Goal: Information Seeking & Learning: Learn about a topic

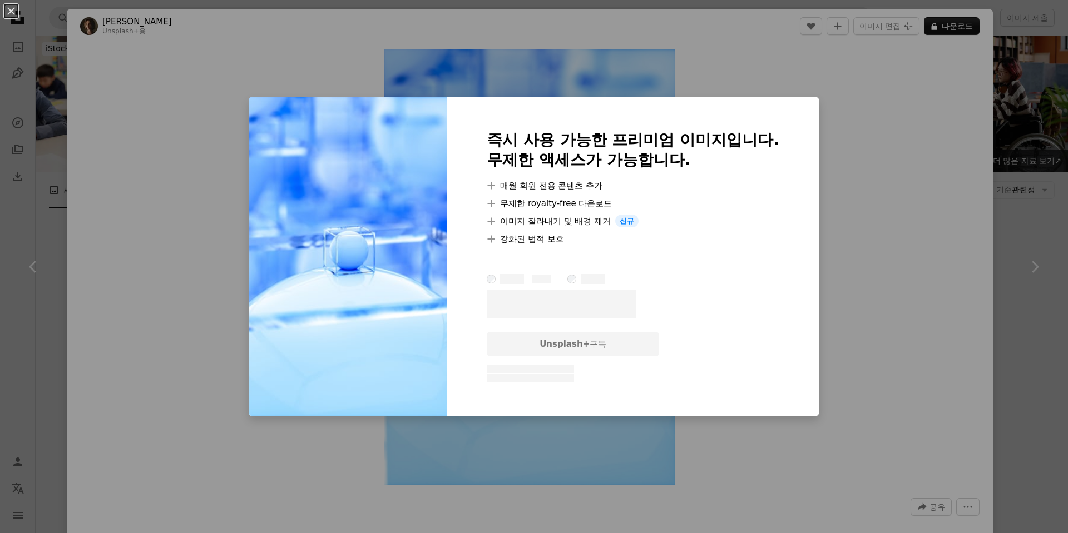
scroll to position [2409, 0]
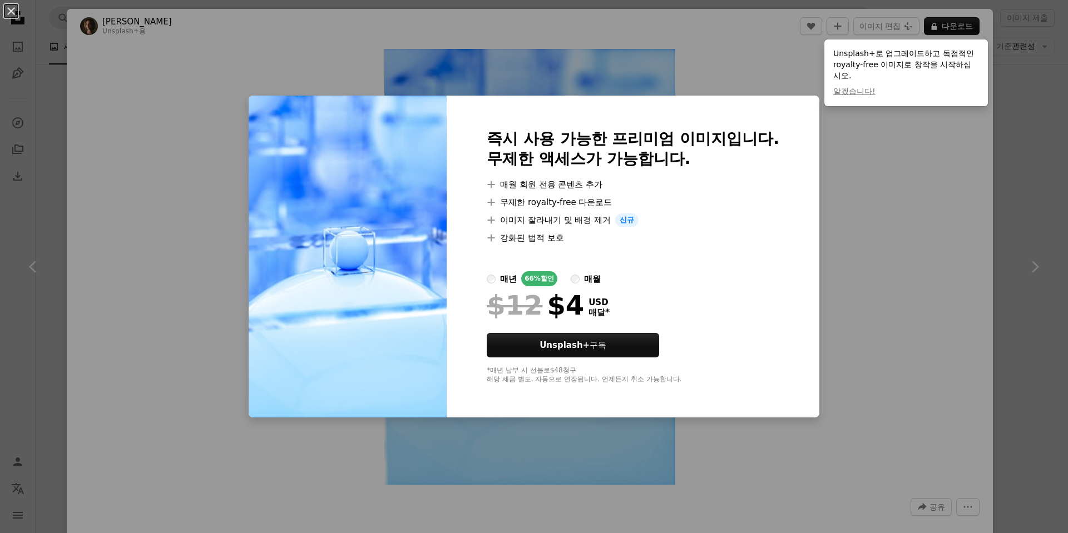
click at [1014, 354] on div "An X shape 즉시 사용 가능한 프리미엄 이미지입니다. 무제한 액세스가 가능합니다. A plus sign 매월 회원 전용 콘텐츠 추가 A…" at bounding box center [534, 266] width 1068 height 533
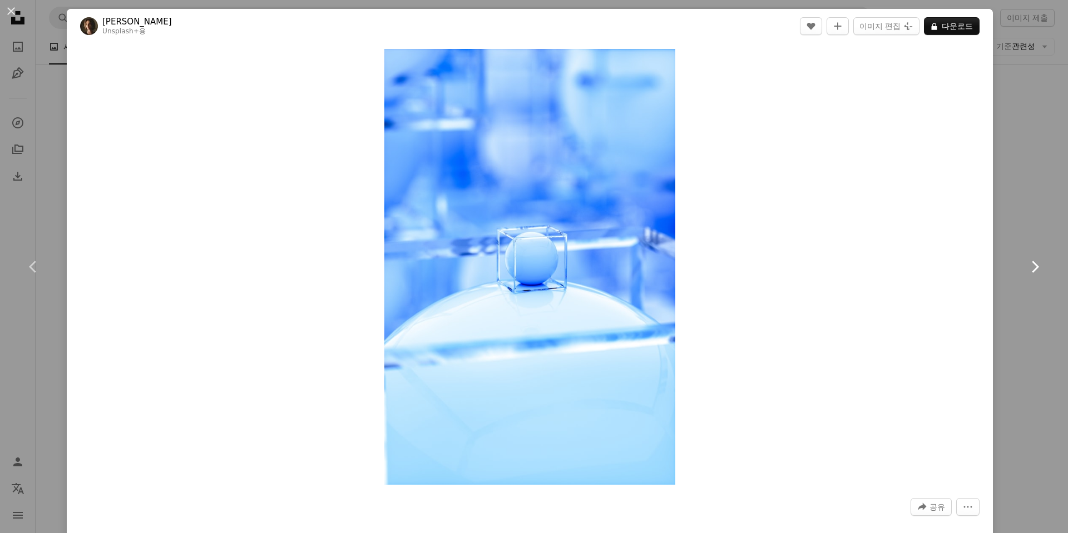
click at [1037, 269] on icon "Chevron right" at bounding box center [1035, 267] width 18 height 18
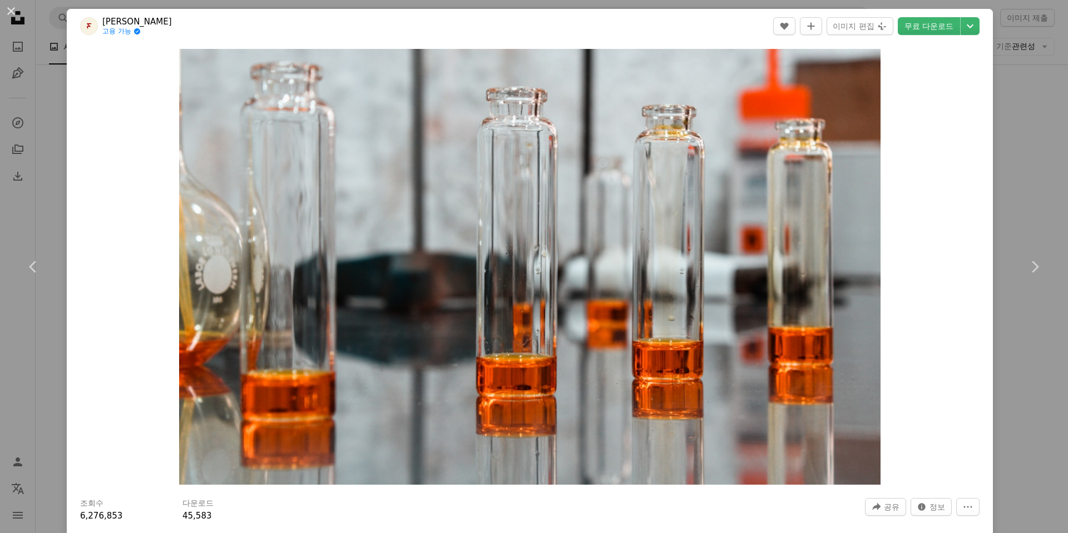
click at [1037, 210] on div "An X shape Chevron left Chevron right [PERSON_NAME] 고용 가능 A checkmark inside of…" at bounding box center [534, 266] width 1068 height 533
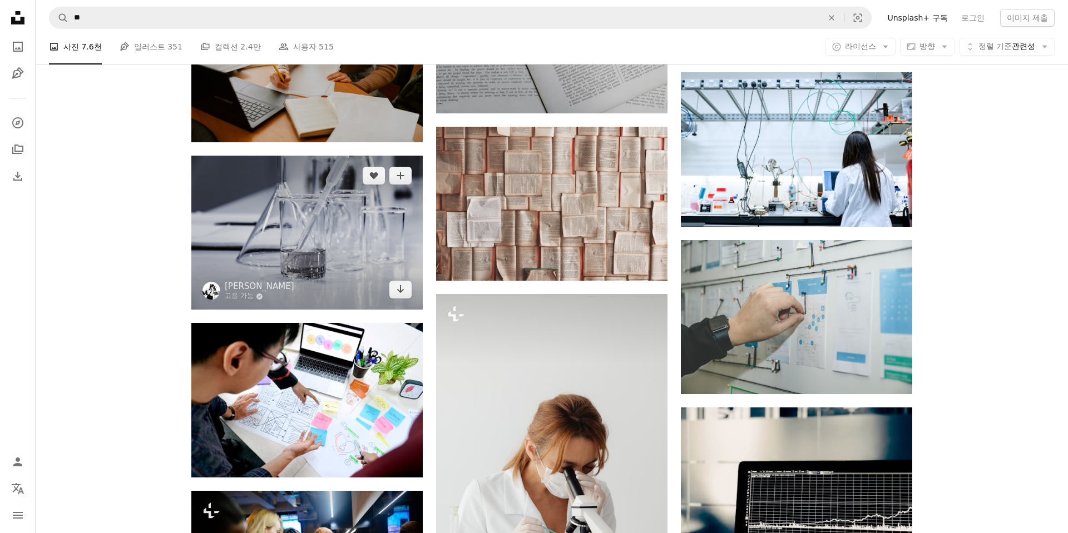
click at [308, 276] on img at bounding box center [306, 233] width 231 height 154
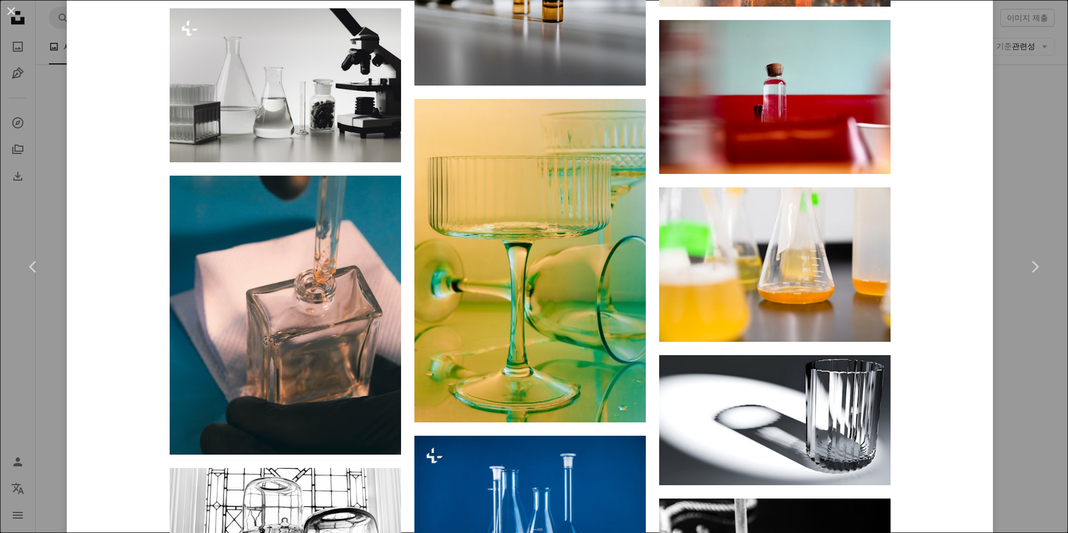
scroll to position [2395, 0]
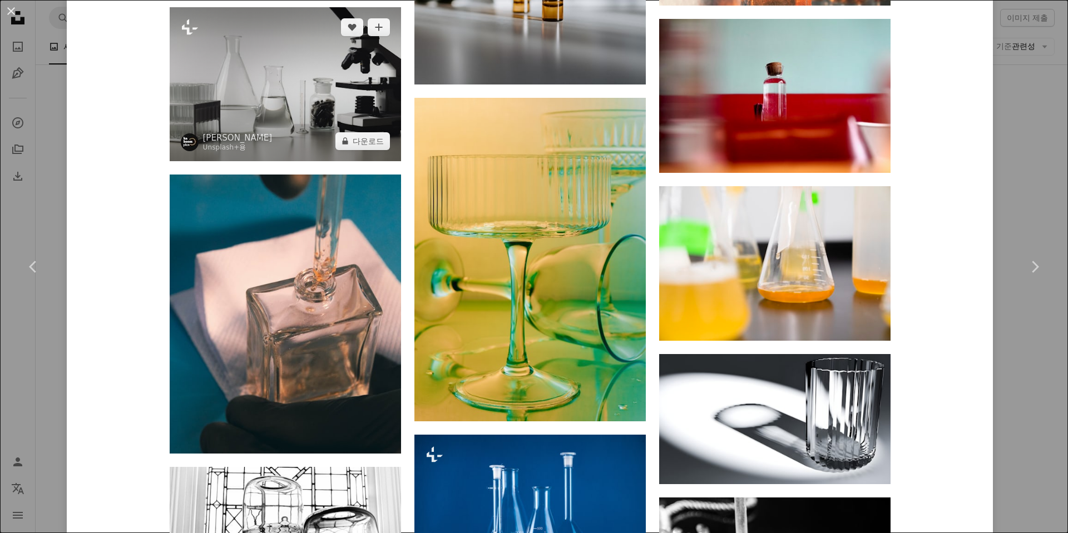
click at [373, 105] on img at bounding box center [285, 84] width 231 height 154
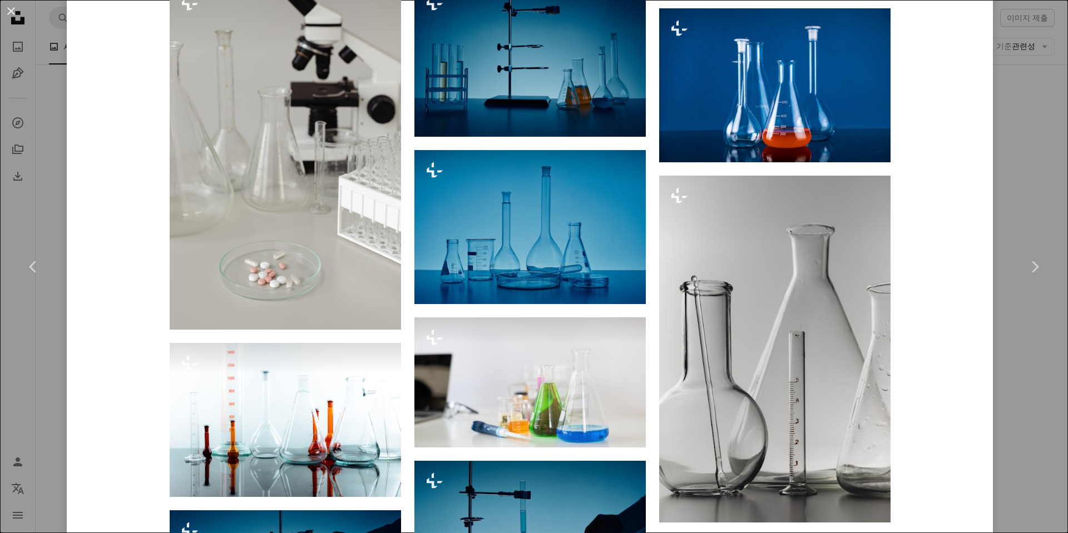
scroll to position [1237, 0]
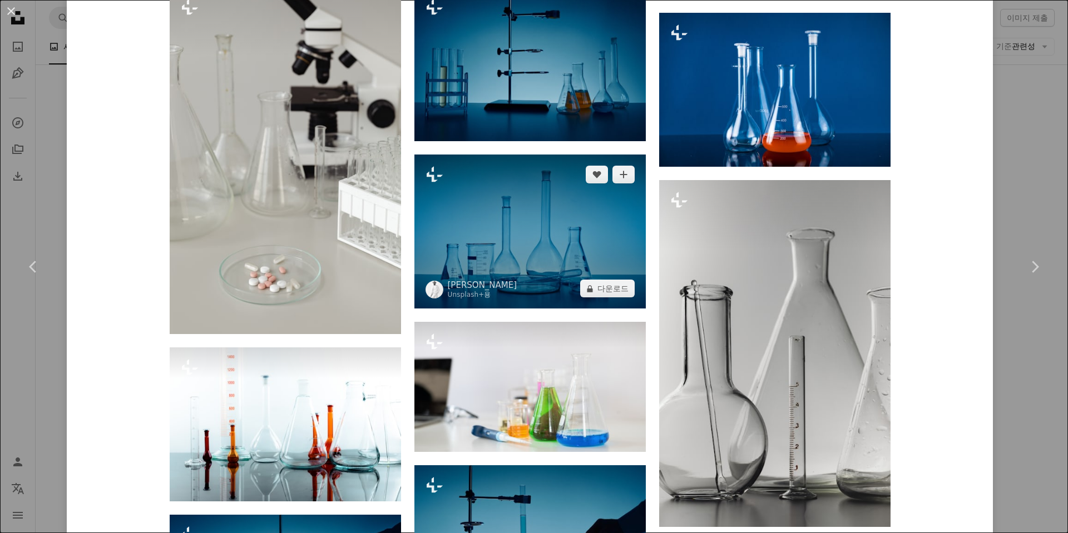
click at [559, 254] on img at bounding box center [529, 232] width 231 height 154
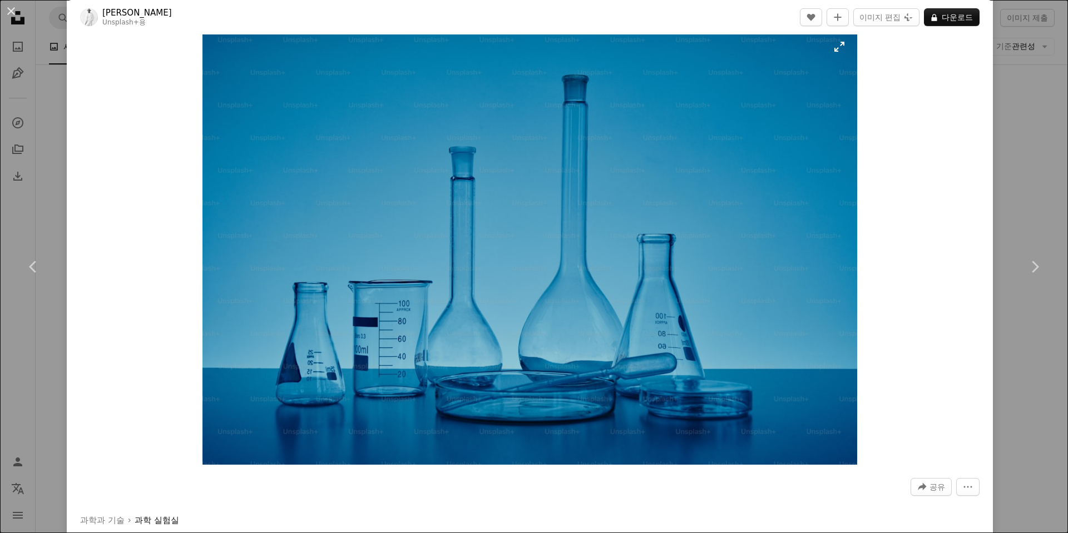
scroll to position [28, 0]
